Goal: Information Seeking & Learning: Learn about a topic

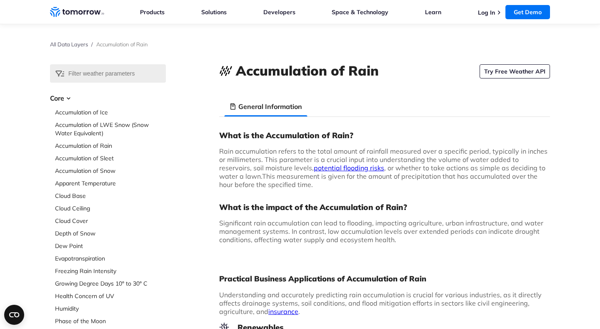
click at [58, 98] on h3 "Core" at bounding box center [108, 98] width 116 height 10
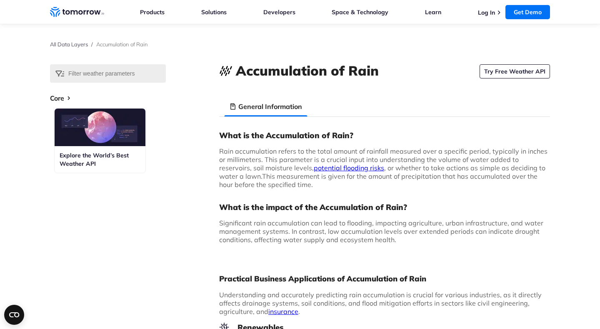
click at [58, 98] on h3 "Core" at bounding box center [108, 98] width 116 height 10
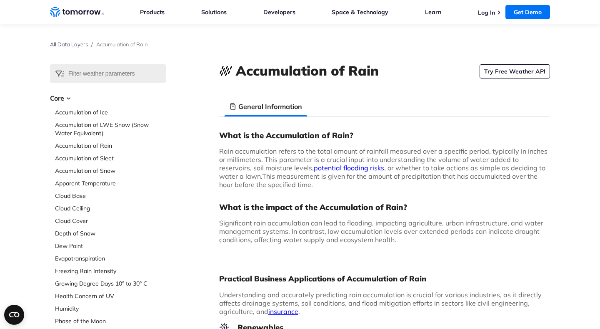
click at [63, 47] on link "All Data Layers" at bounding box center [69, 44] width 38 height 7
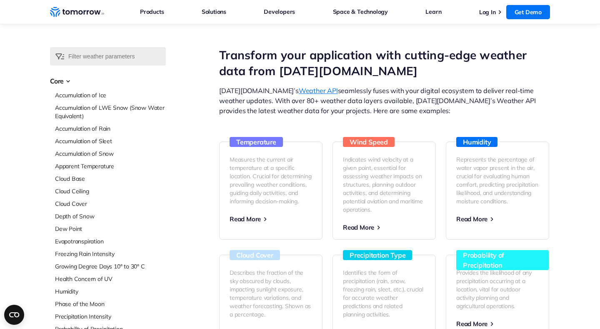
click at [60, 55] on icon at bounding box center [59, 56] width 9 height 6
click at [80, 58] on input "text" at bounding box center [108, 56] width 116 height 18
